Goal: Task Accomplishment & Management: Complete application form

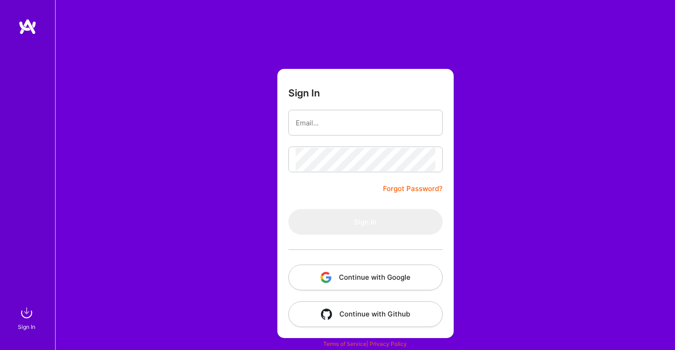
click at [383, 278] on button "Continue with Google" at bounding box center [365, 277] width 154 height 26
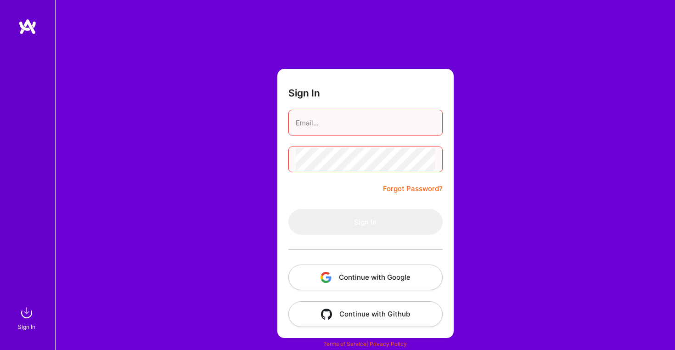
click at [375, 280] on button "Continue with Google" at bounding box center [365, 277] width 154 height 26
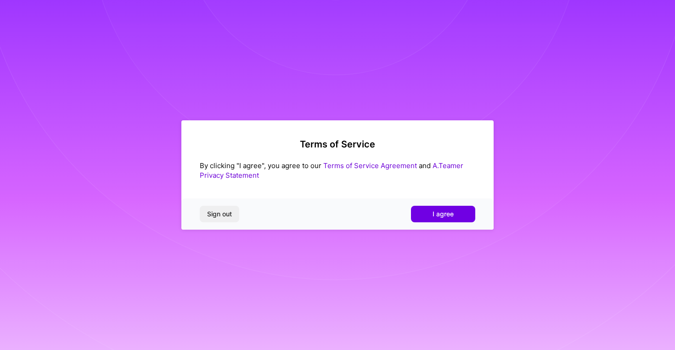
click at [450, 202] on div "Sign out I agree" at bounding box center [337, 213] width 312 height 31
click at [446, 205] on div "Sign out I agree" at bounding box center [337, 213] width 312 height 31
click at [444, 209] on span "I agree" at bounding box center [442, 213] width 21 height 9
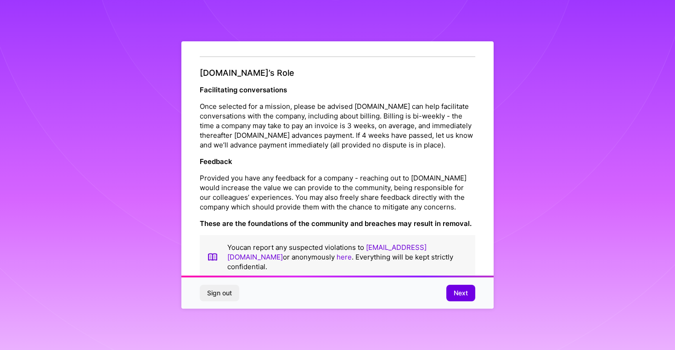
scroll to position [995, 0]
click at [459, 291] on span "Next" at bounding box center [461, 292] width 14 height 9
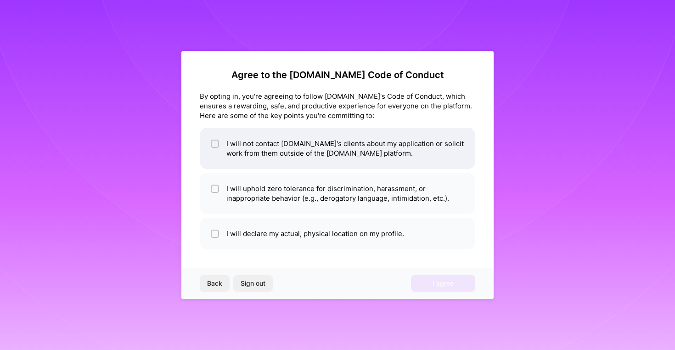
click at [216, 146] on input "checkbox" at bounding box center [216, 144] width 6 height 6
checkbox input "true"
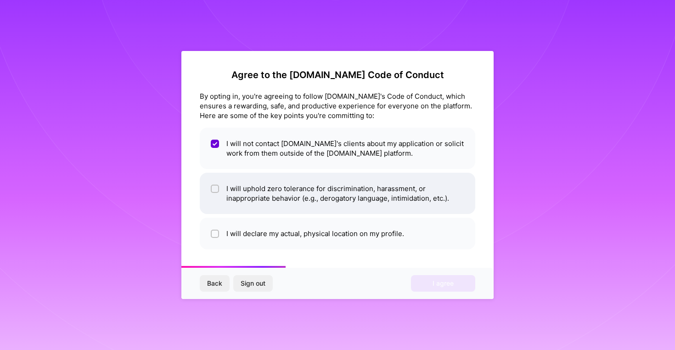
click at [211, 185] on div at bounding box center [215, 189] width 8 height 8
checkbox input "true"
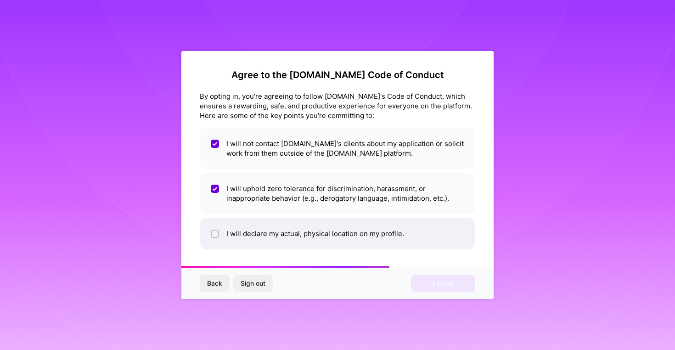
click at [213, 231] on input "checkbox" at bounding box center [216, 234] width 6 height 6
checkbox input "true"
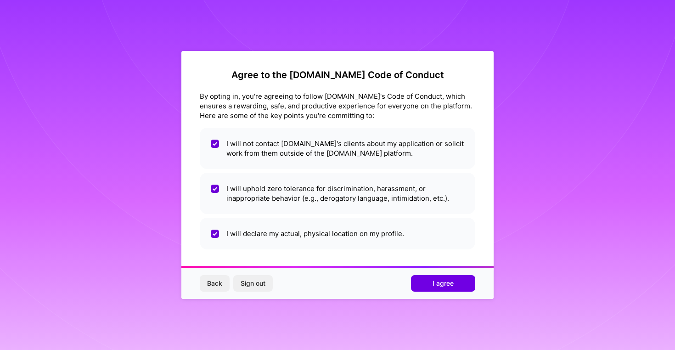
click at [459, 293] on div "Back Sign out I agree" at bounding box center [337, 283] width 312 height 31
click at [452, 286] on span "I agree" at bounding box center [442, 283] width 21 height 9
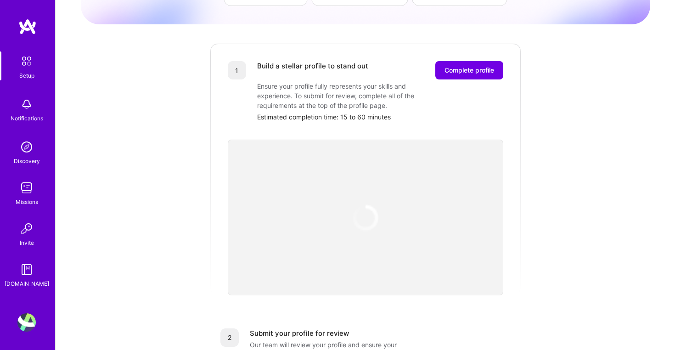
scroll to position [101, 0]
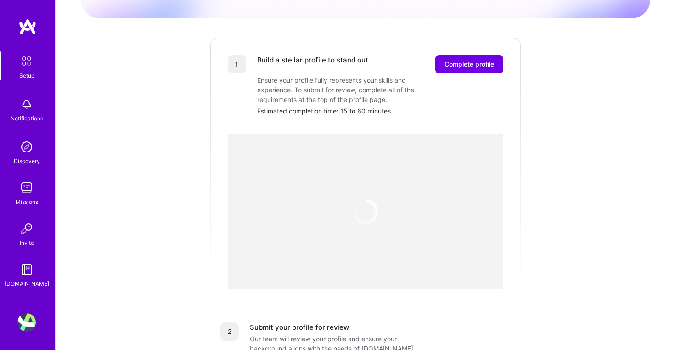
click at [370, 199] on img at bounding box center [365, 211] width 36 height 36
click at [368, 205] on img at bounding box center [366, 212] width 38 height 38
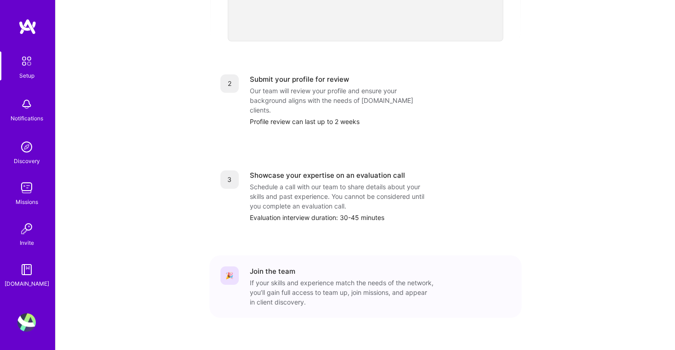
scroll to position [348, 0]
